Goal: Task Accomplishment & Management: Manage account settings

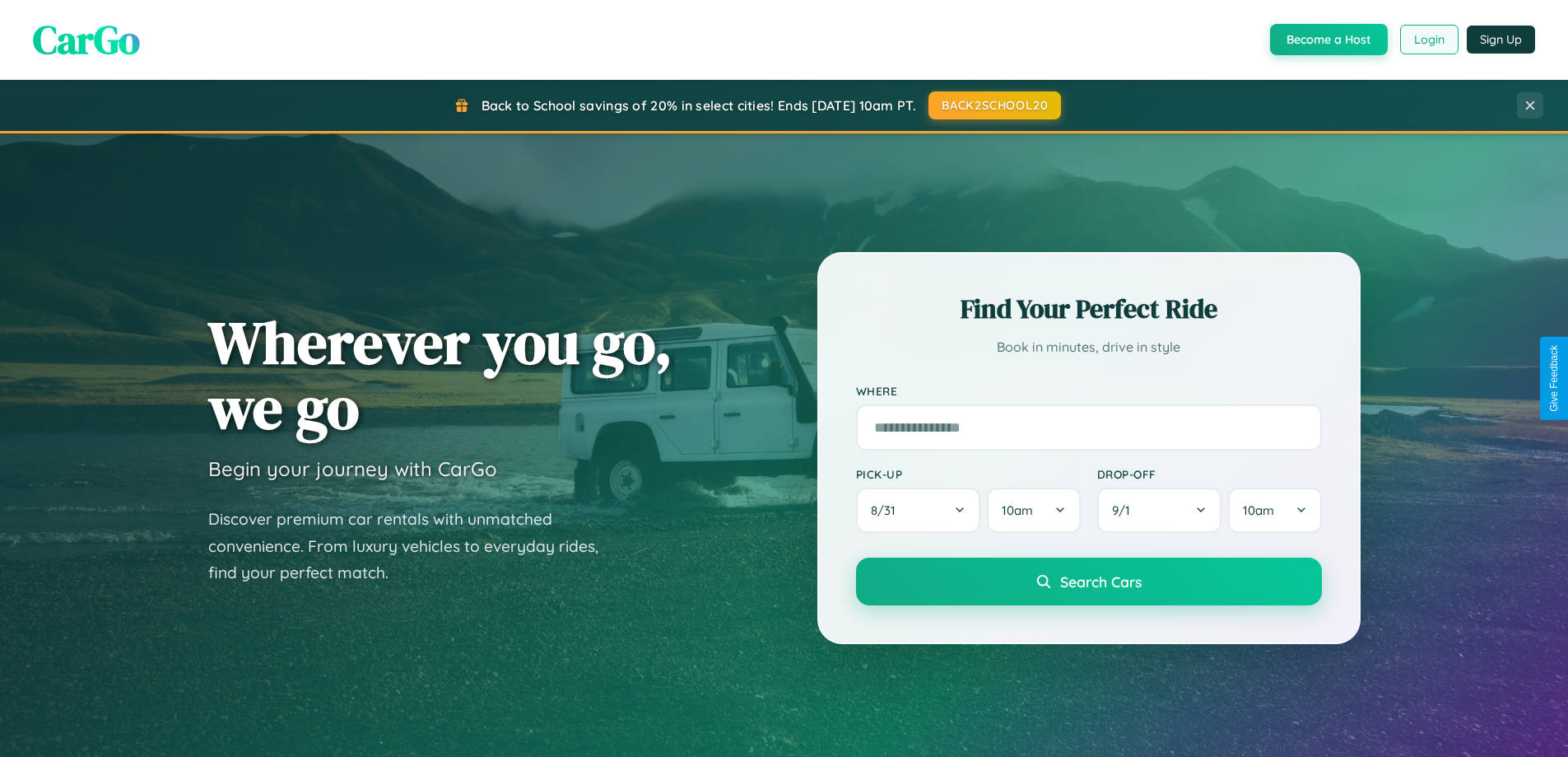
click at [1428, 40] on button "Login" at bounding box center [1429, 40] width 58 height 30
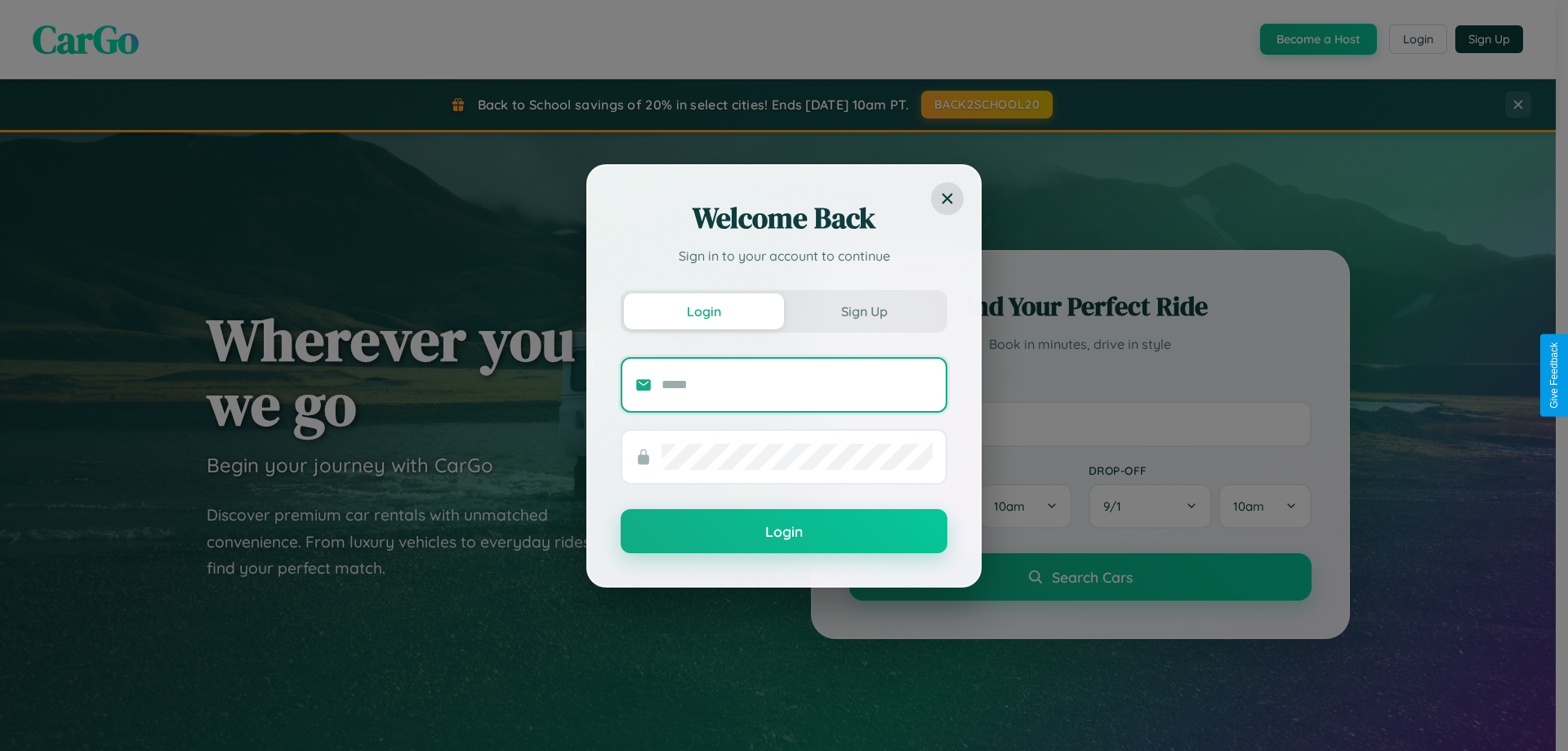
click at [797, 384] on input "text" at bounding box center [797, 385] width 271 height 26
type input "**********"
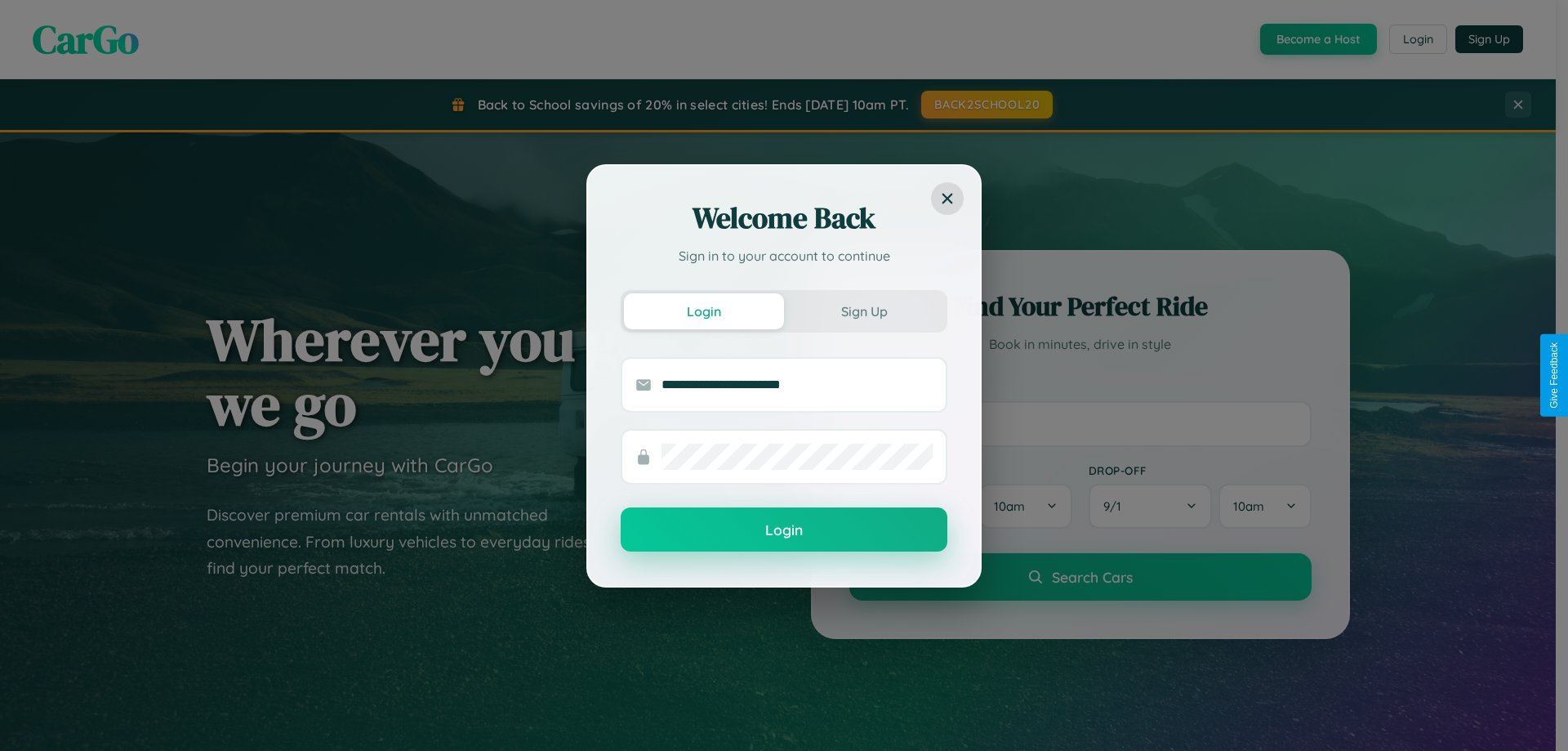
click at [784, 529] on button "Login" at bounding box center [784, 529] width 327 height 44
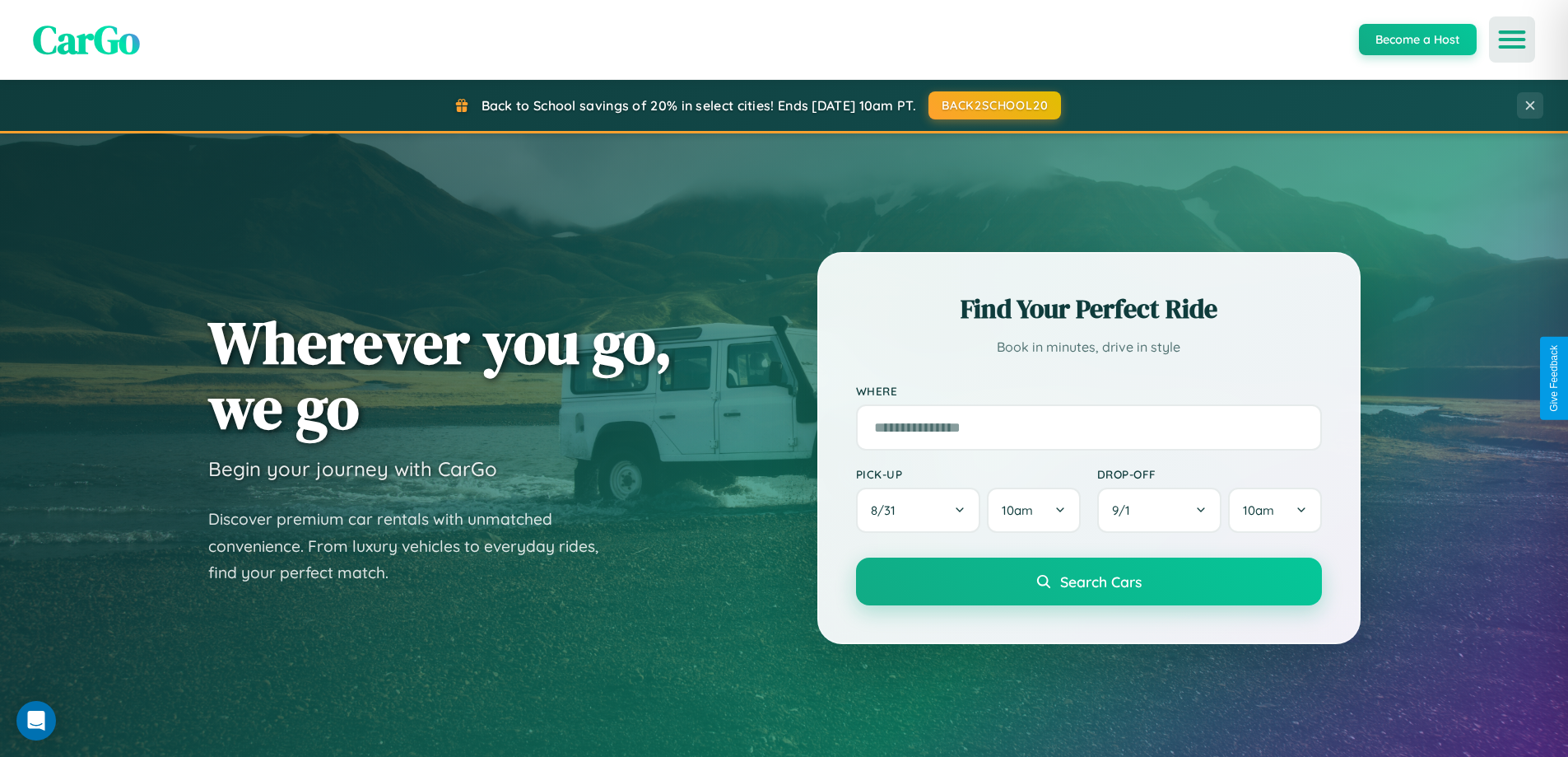
click at [1512, 40] on icon "Open menu" at bounding box center [1512, 39] width 24 height 15
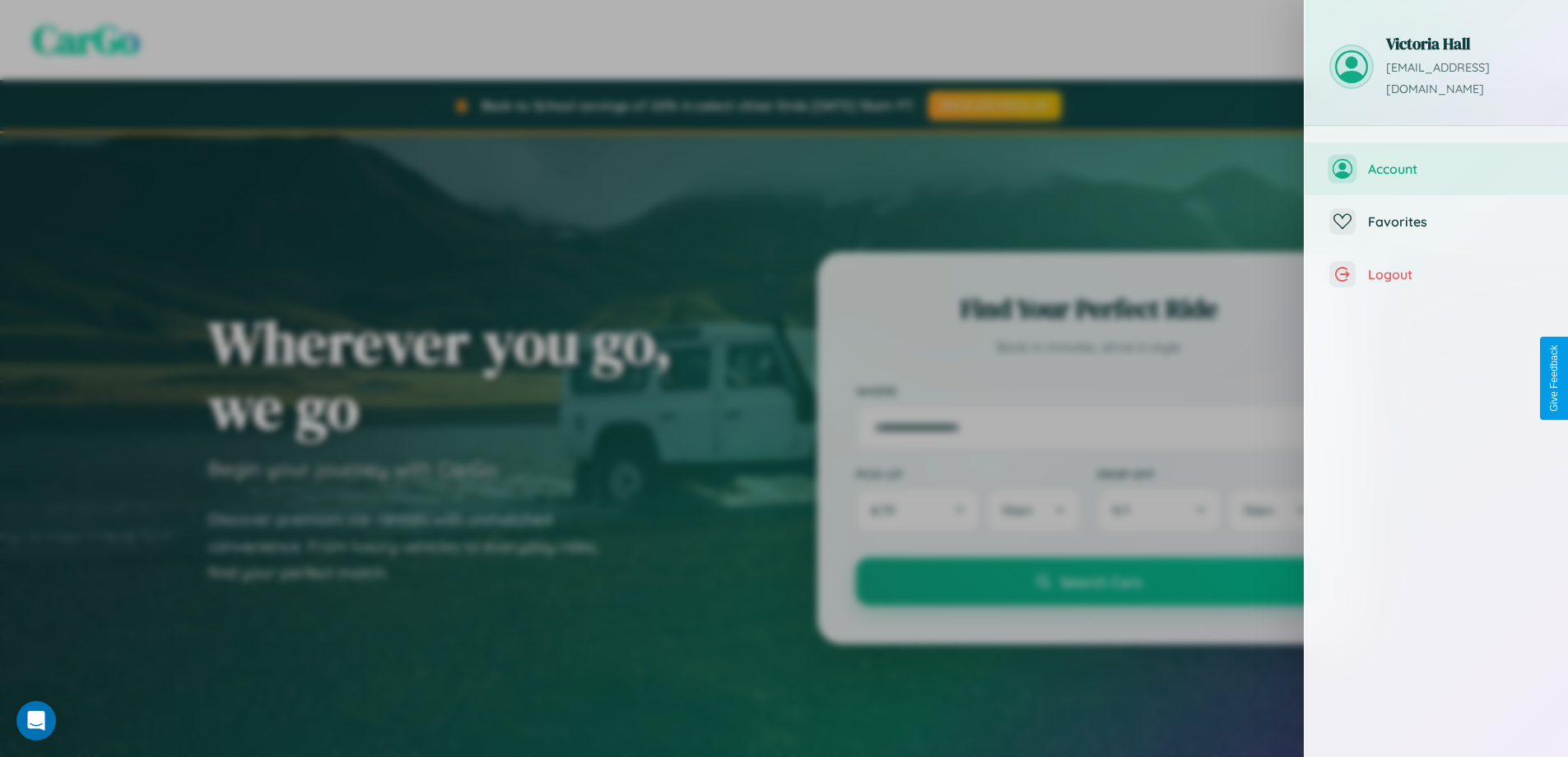
click at [1436, 160] on span "Account" at bounding box center [1455, 168] width 175 height 17
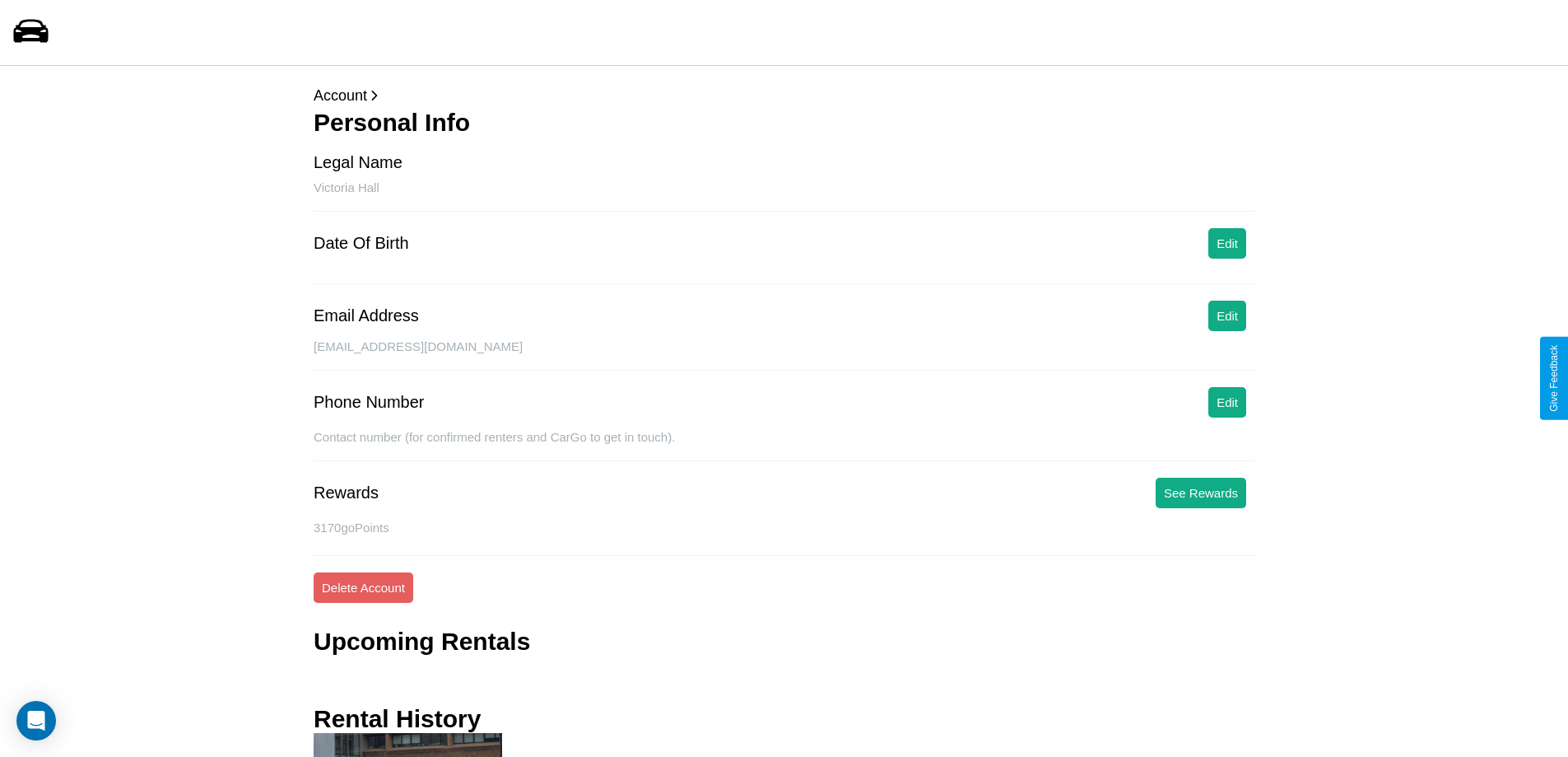
scroll to position [82, 0]
